Goal: Task Accomplishment & Management: Use online tool/utility

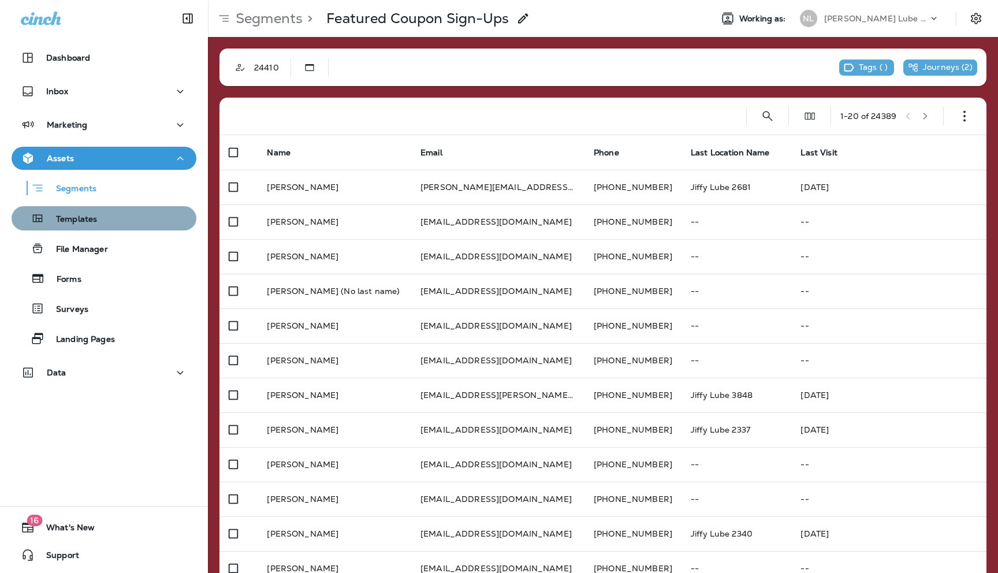
click at [85, 218] on p "Templates" at bounding box center [70, 219] width 53 height 11
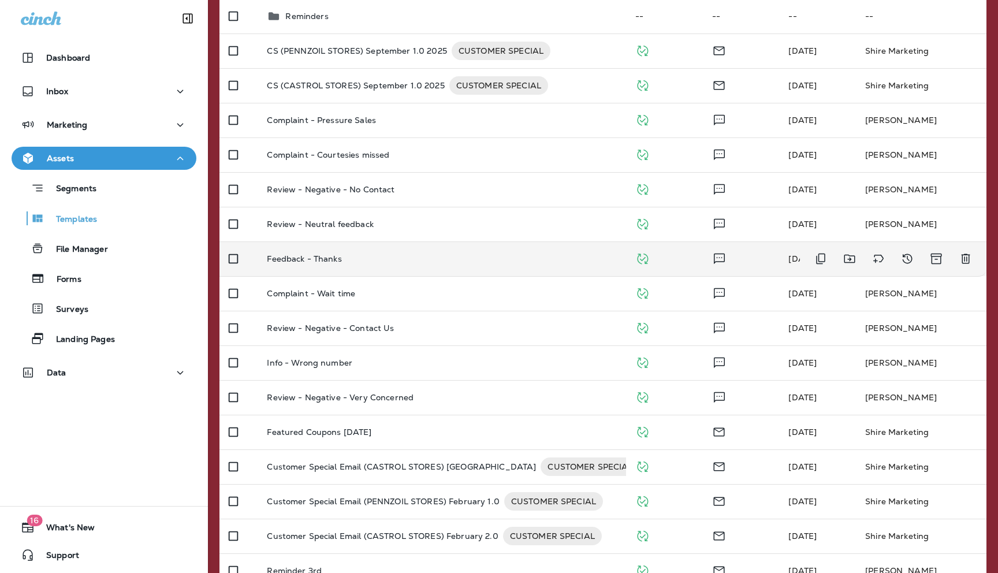
scroll to position [204, 0]
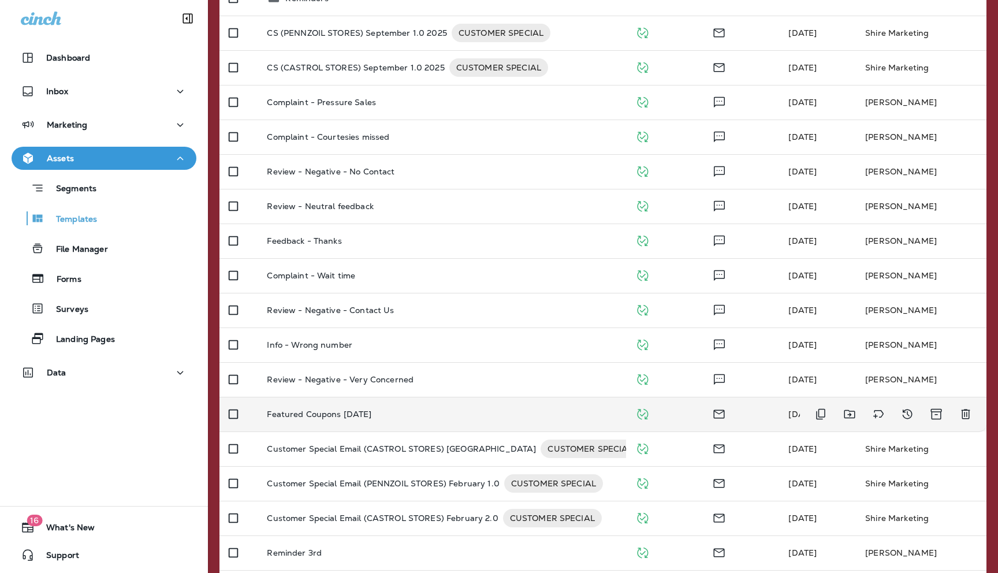
click at [316, 415] on p "Featured Coupons [DATE]" at bounding box center [319, 413] width 105 height 9
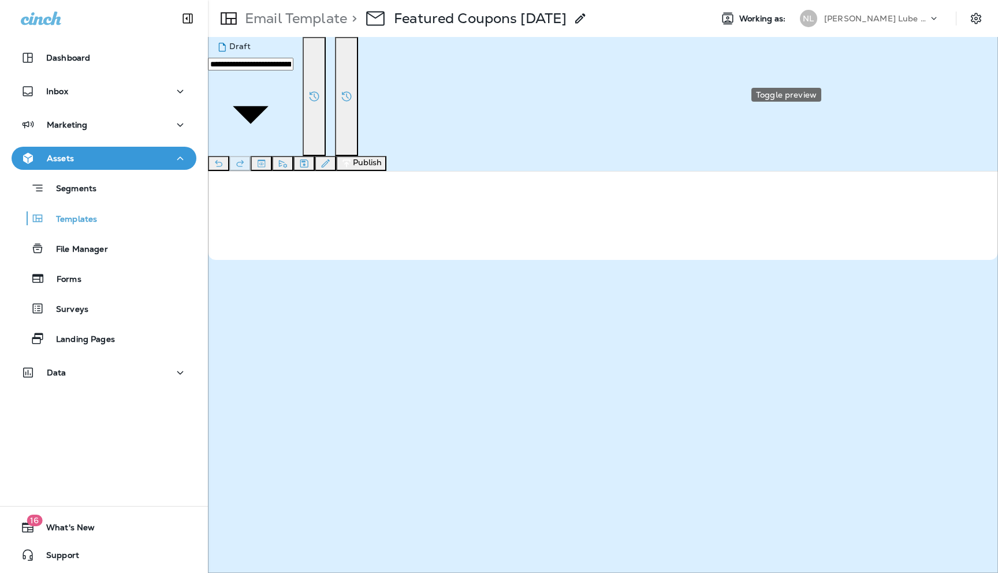
click at [267, 158] on icon "Toggle preview" at bounding box center [261, 164] width 12 height 12
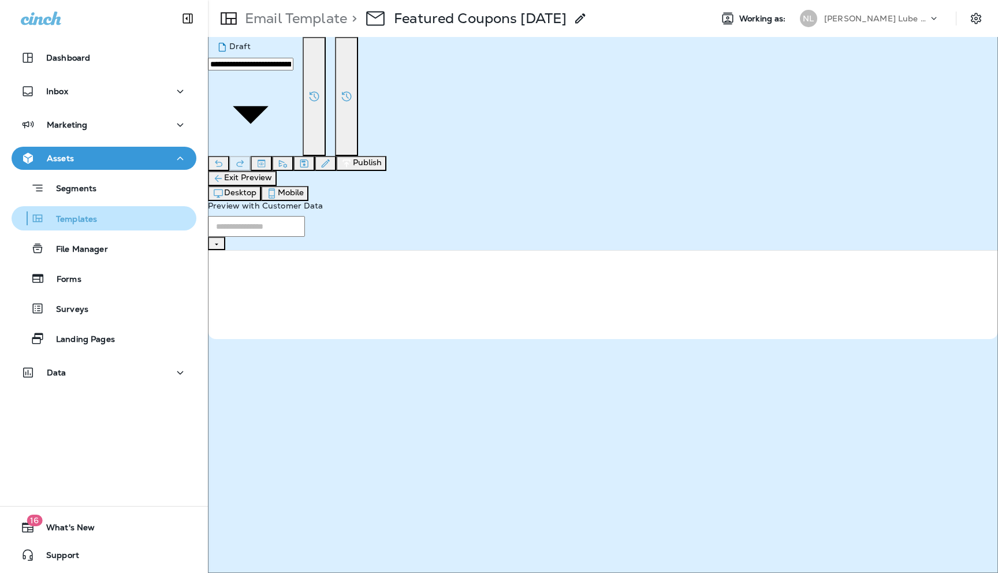
click at [78, 218] on p "Templates" at bounding box center [70, 219] width 53 height 11
